Goal: Task Accomplishment & Management: Complete application form

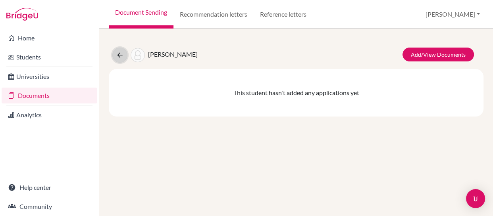
click at [119, 54] on icon at bounding box center [120, 55] width 8 height 8
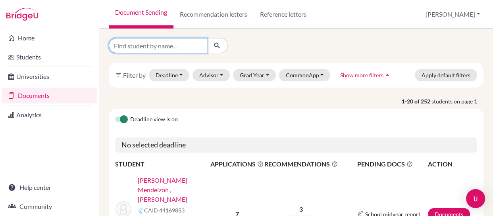
click at [184, 46] on input "Find student by name..." at bounding box center [158, 45] width 98 height 15
click at [220, 11] on link "Recommendation letters" at bounding box center [213, 14] width 80 height 29
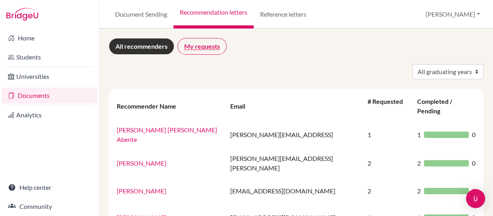
click at [200, 44] on link "My requests" at bounding box center [201, 46] width 49 height 17
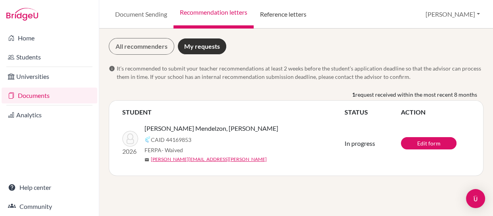
click at [283, 12] on link "Reference letters" at bounding box center [282, 14] width 59 height 29
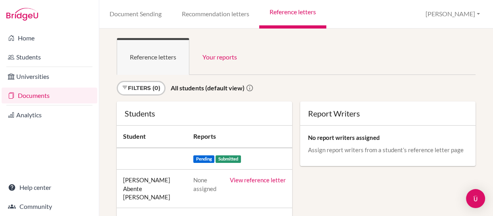
click at [32, 94] on link "Documents" at bounding box center [50, 96] width 96 height 16
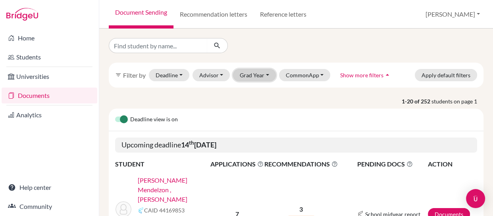
click at [265, 75] on button "Grad Year" at bounding box center [254, 75] width 43 height 12
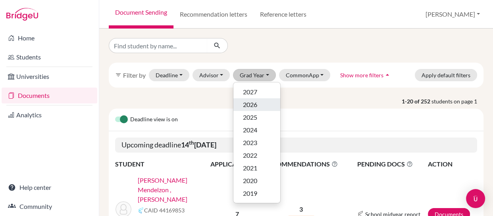
click at [250, 103] on span "2026" at bounding box center [250, 105] width 14 height 10
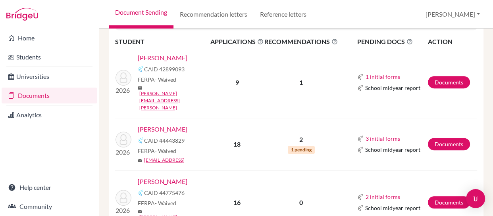
scroll to position [366, 0]
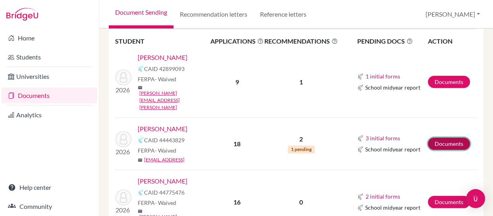
click at [442, 138] on link "Documents" at bounding box center [449, 144] width 42 height 12
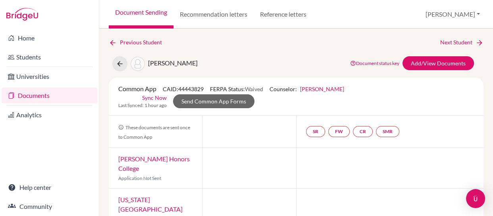
click at [152, 97] on link "Sync Now" at bounding box center [154, 98] width 25 height 8
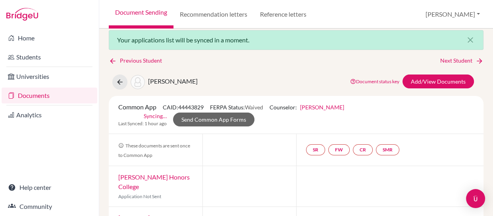
scroll to position [8, 0]
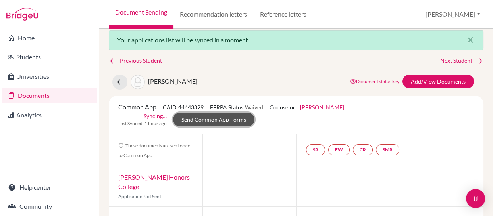
click at [210, 115] on link "Send Common App Forms" at bounding box center [213, 120] width 81 height 14
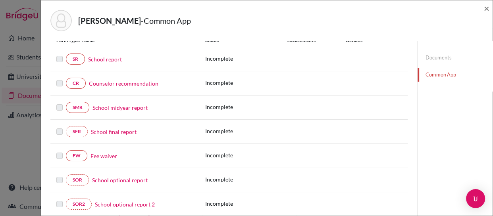
scroll to position [136, 0]
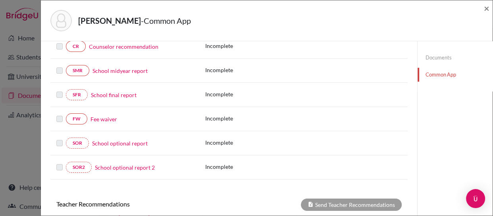
click at [99, 118] on link "Fee waiver" at bounding box center [103, 119] width 27 height 8
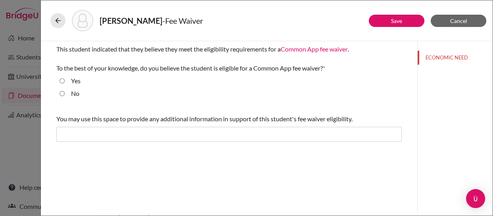
click at [61, 80] on input "Yes" at bounding box center [61, 81] width 5 height 10
radio input "true"
click at [392, 18] on link "Save" at bounding box center [396, 20] width 11 height 7
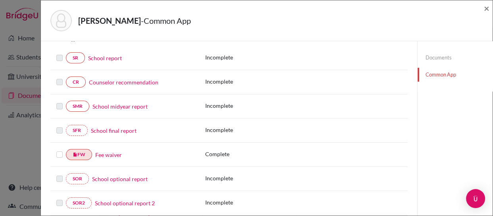
scroll to position [100, 0]
click at [60, 151] on label at bounding box center [59, 151] width 6 height 0
click at [0, 0] on input "checkbox" at bounding box center [0, 0] width 0 height 0
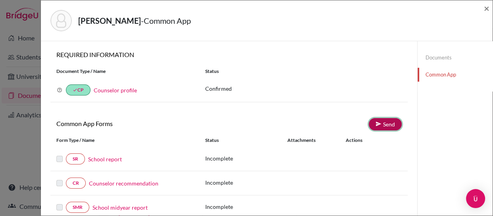
click at [376, 124] on icon at bounding box center [378, 124] width 6 height 6
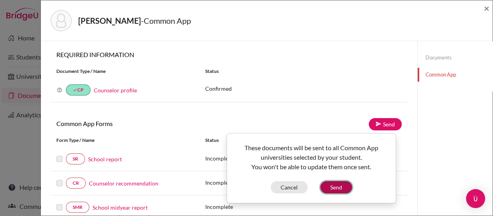
click at [334, 184] on button "Send" at bounding box center [336, 187] width 32 height 12
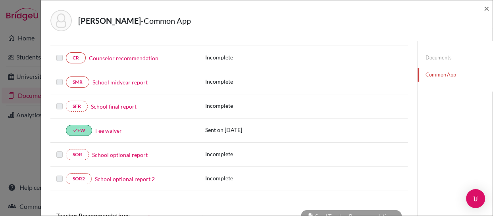
scroll to position [125, 0]
click at [487, 5] on span "×" at bounding box center [486, 8] width 6 height 12
